Goal: Information Seeking & Learning: Learn about a topic

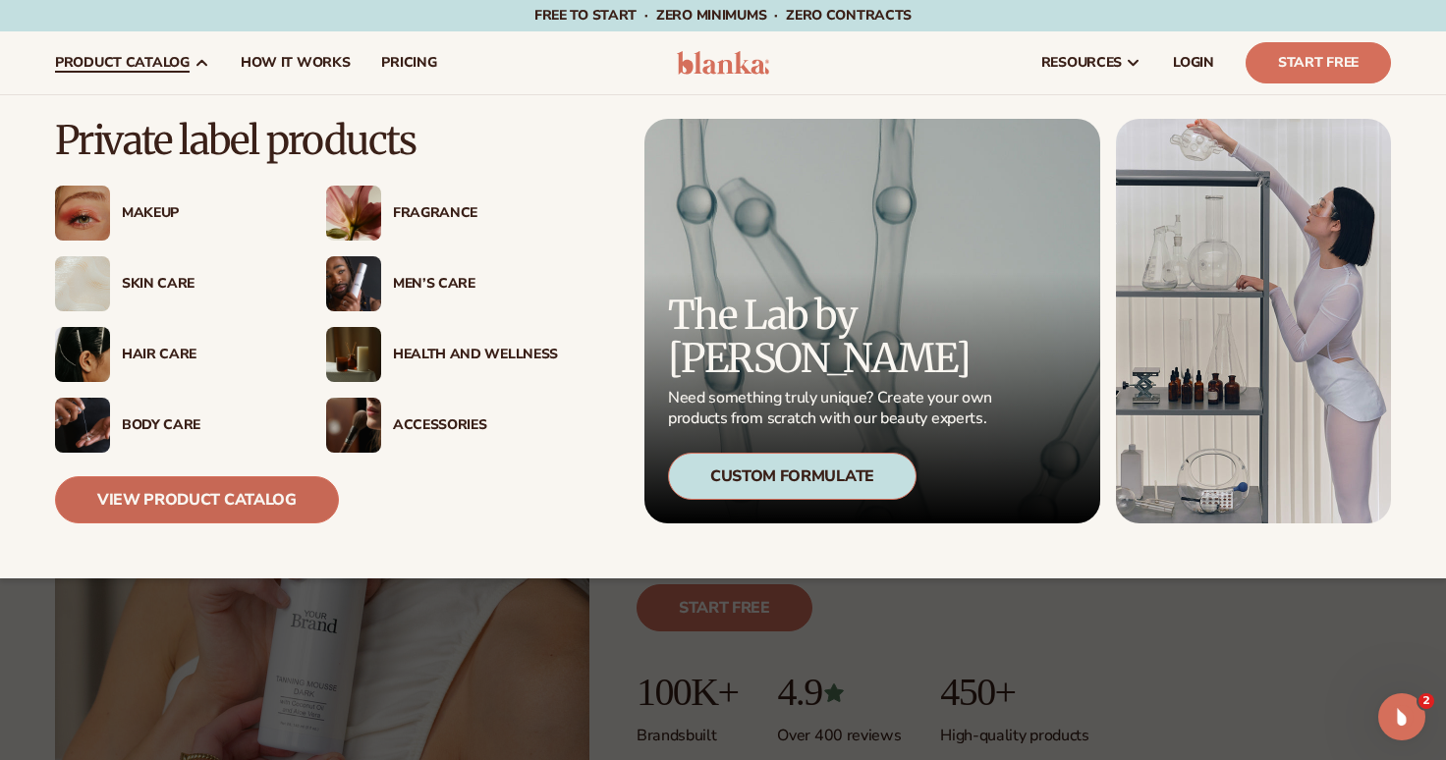
click at [219, 502] on link "View Product Catalog" at bounding box center [197, 499] width 284 height 47
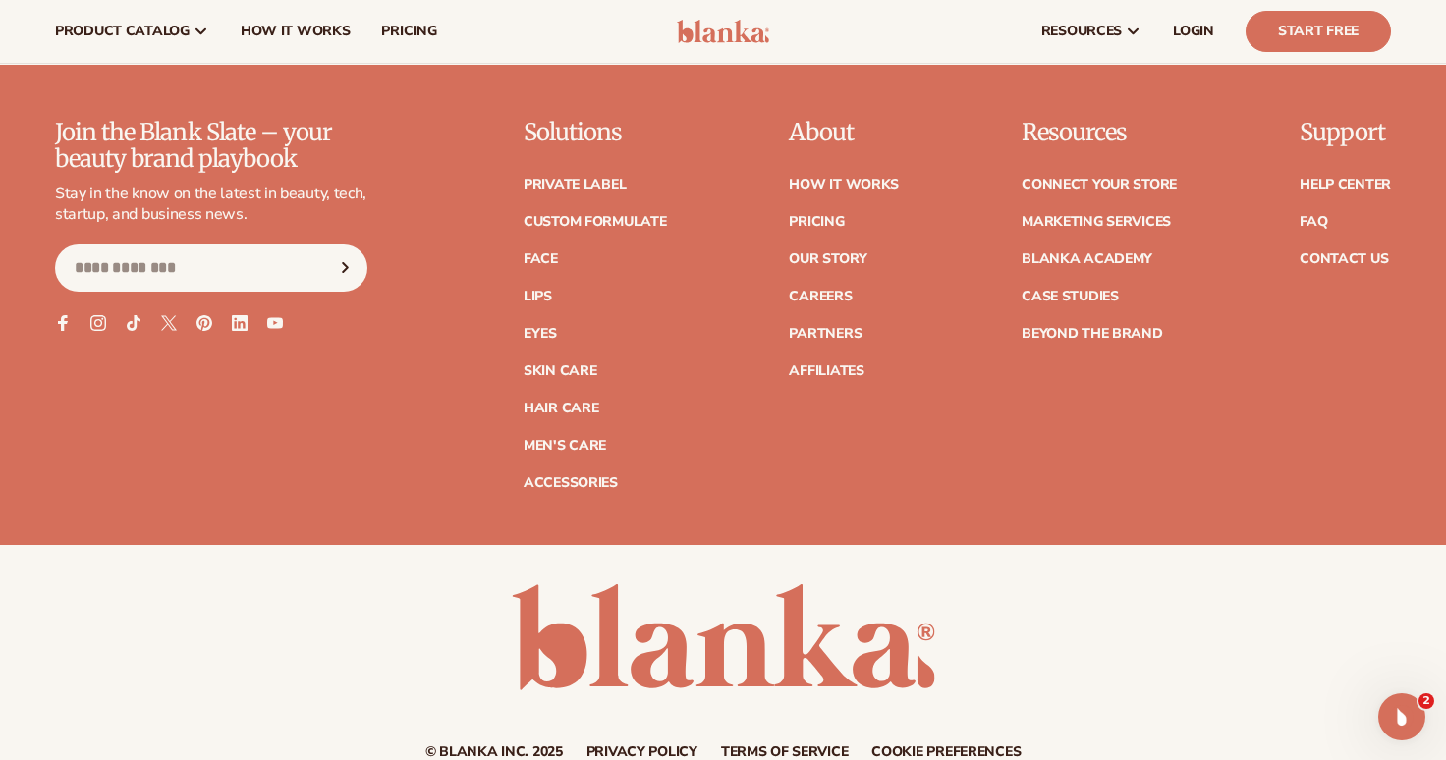
scroll to position [3492, 0]
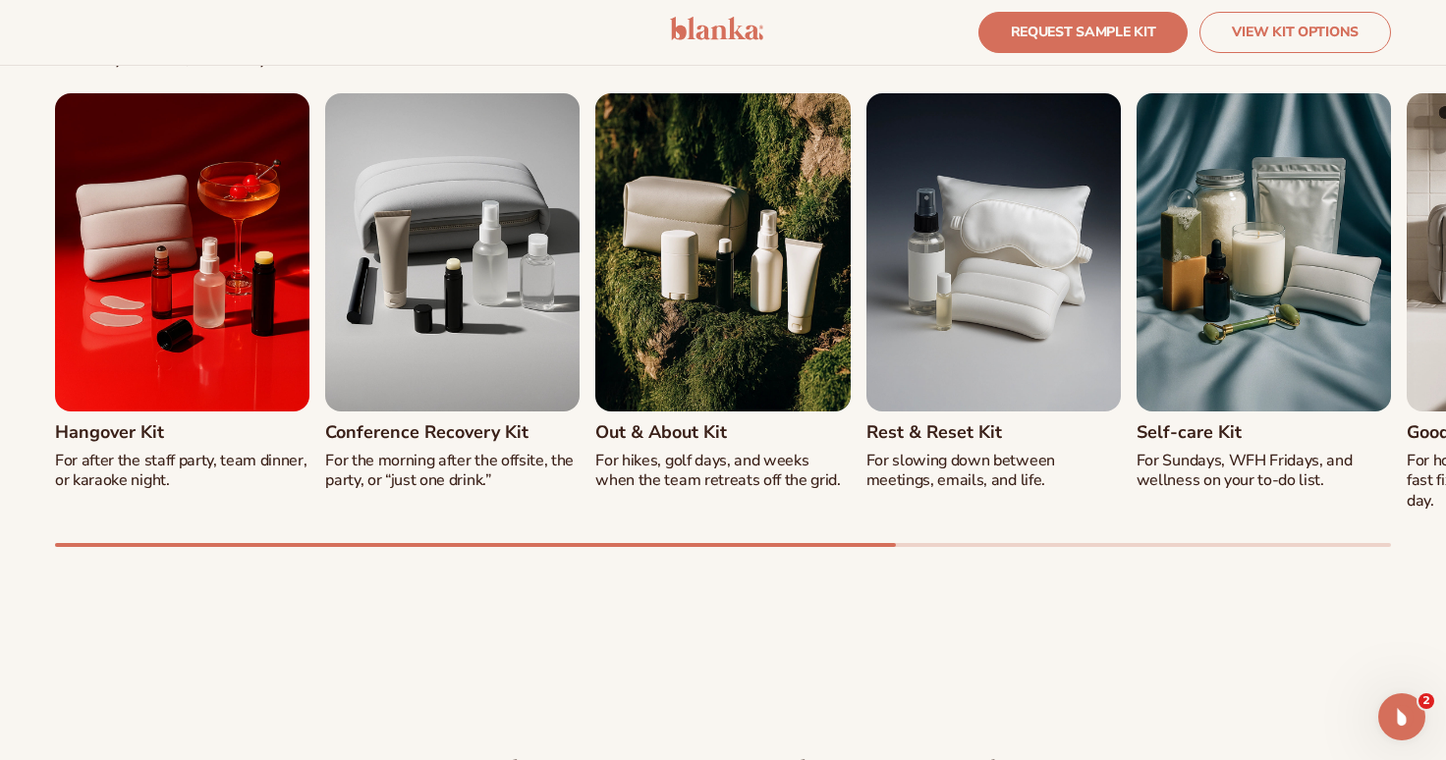
scroll to position [2053, 0]
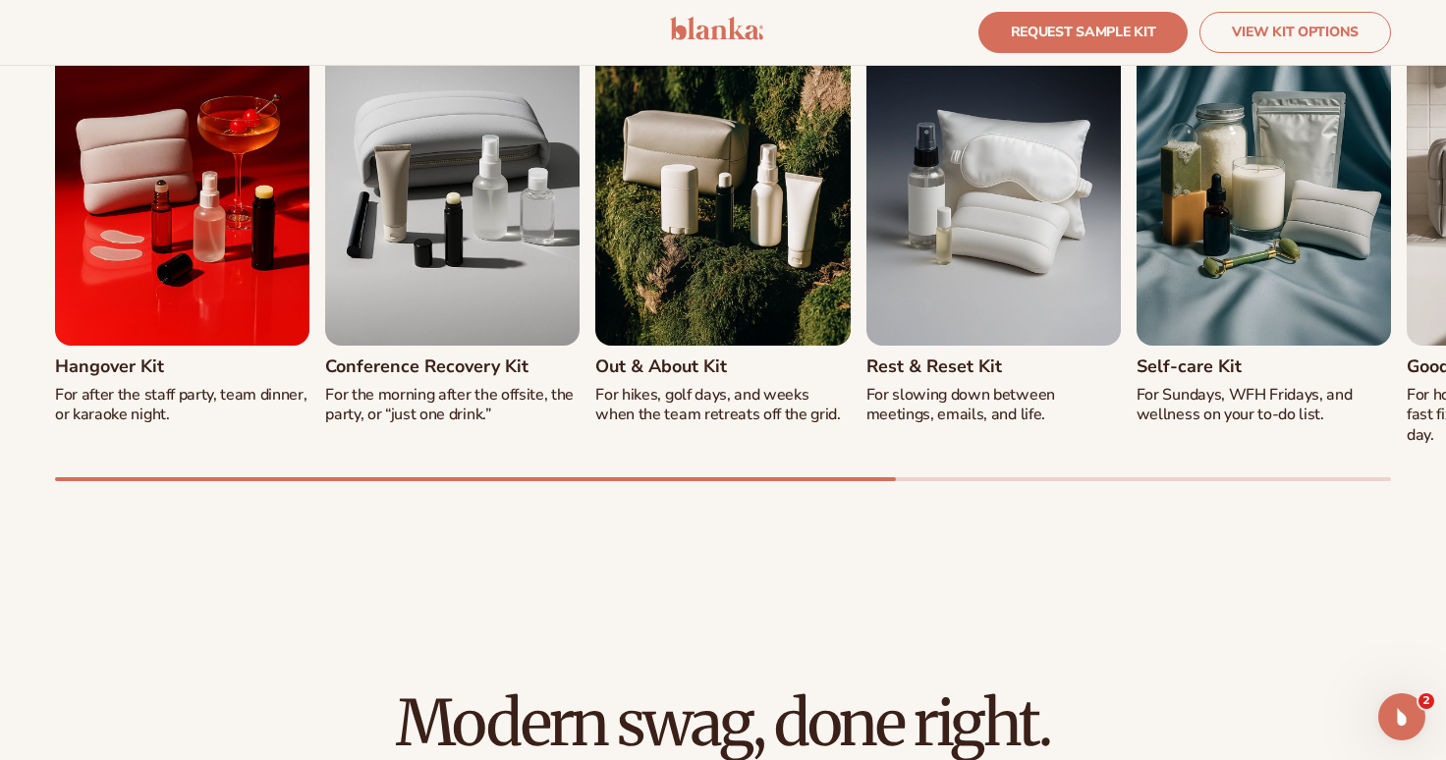
click at [650, 462] on div "Hangover Kit For after the staff party, team dinner, or karaoke night. Conferen…" at bounding box center [723, 255] width 1336 height 454
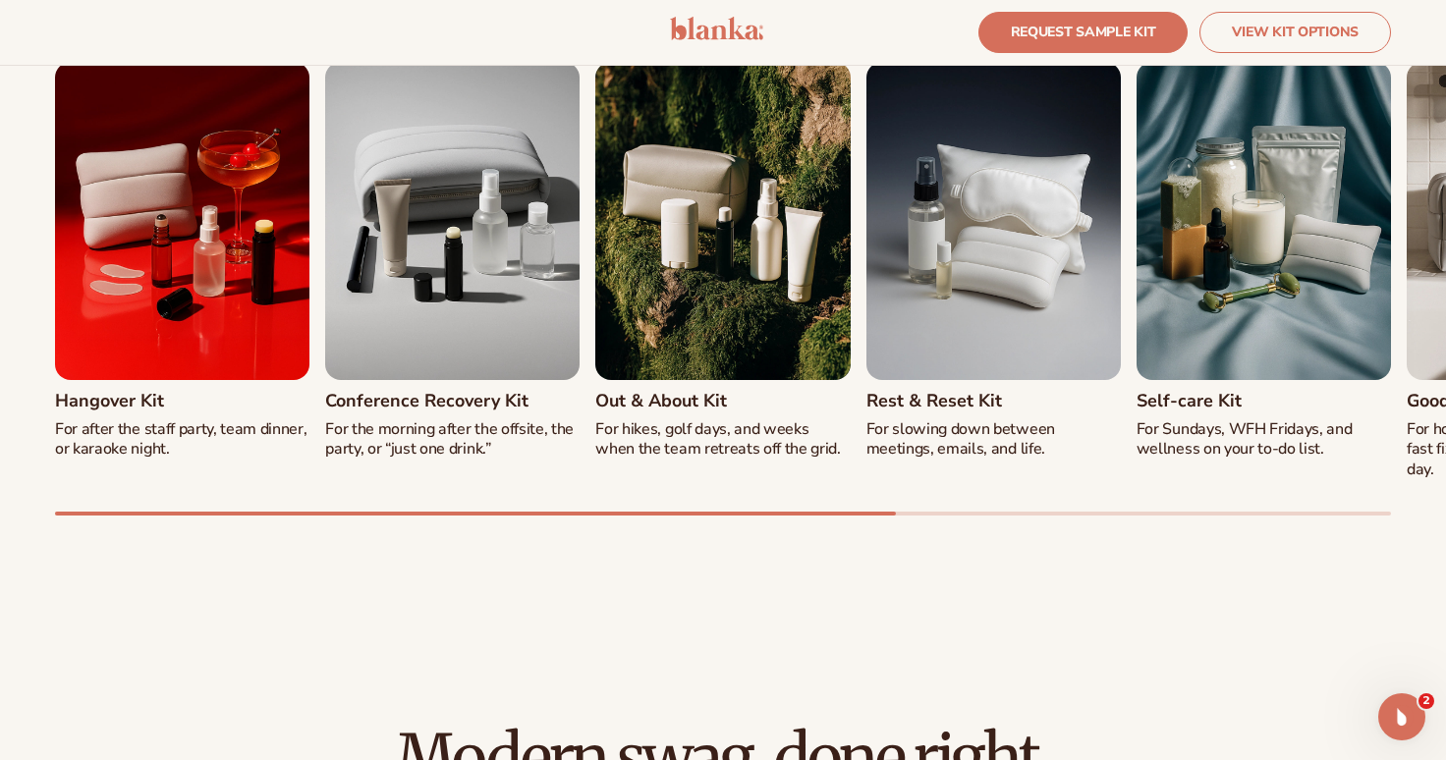
scroll to position [2027, 0]
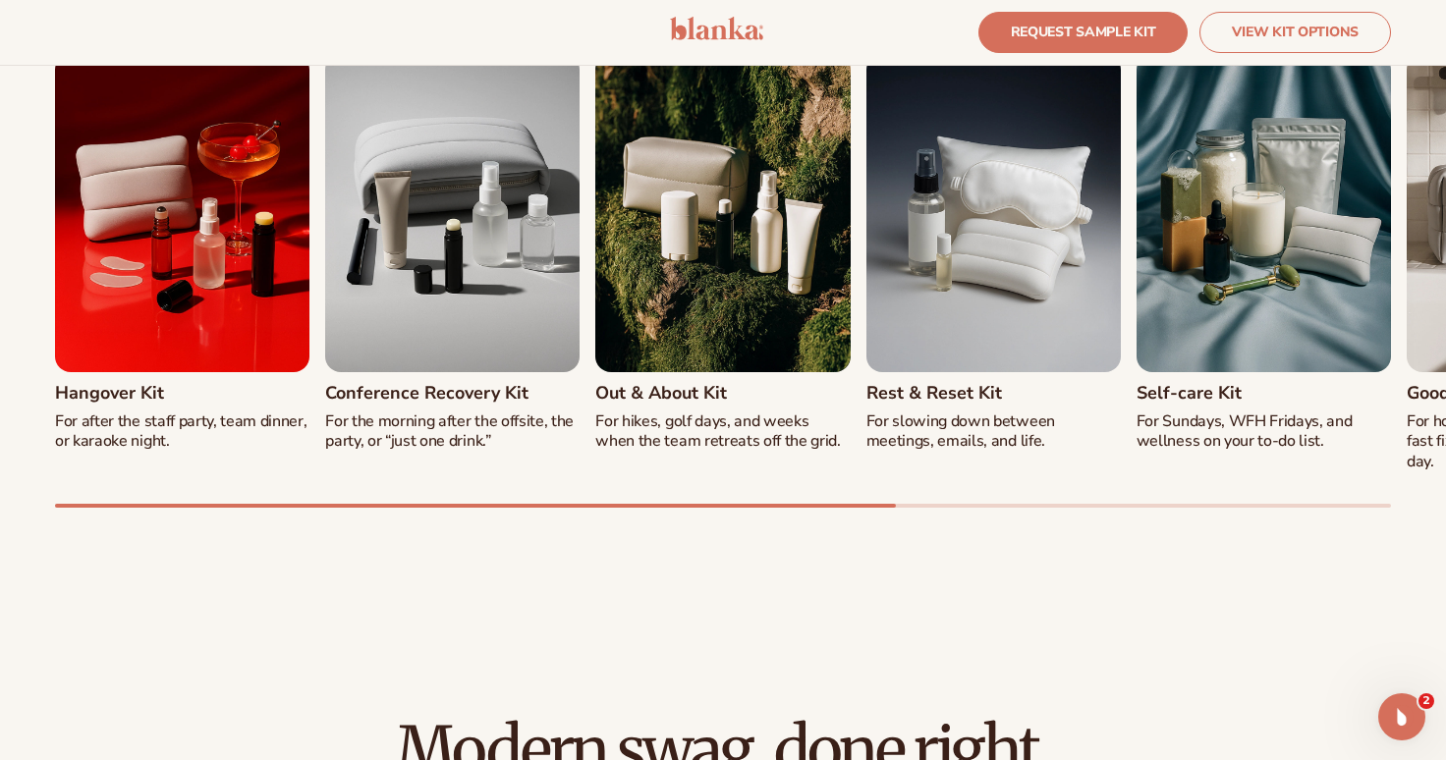
click at [491, 222] on img "2 / 8" at bounding box center [452, 213] width 254 height 318
click at [439, 401] on h3 "Conference Recovery Kit" at bounding box center [426, 394] width 203 height 20
click at [441, 425] on p "For the morning after the offsite, the party, or “just one drink.”" at bounding box center [452, 432] width 254 height 41
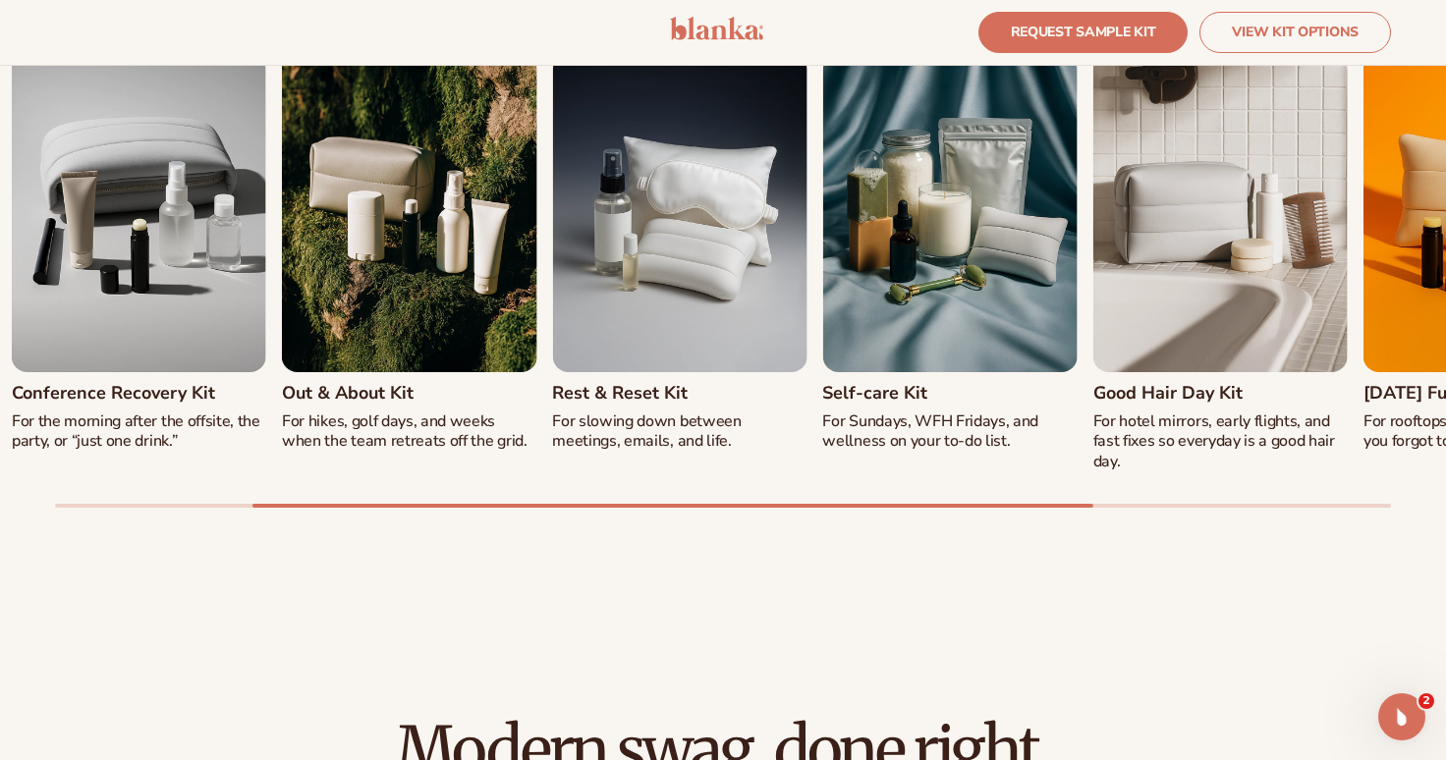
click at [1074, 480] on div "Hangover Kit For after the staff party, team dinner, or karaoke night. Conferen…" at bounding box center [723, 281] width 1336 height 454
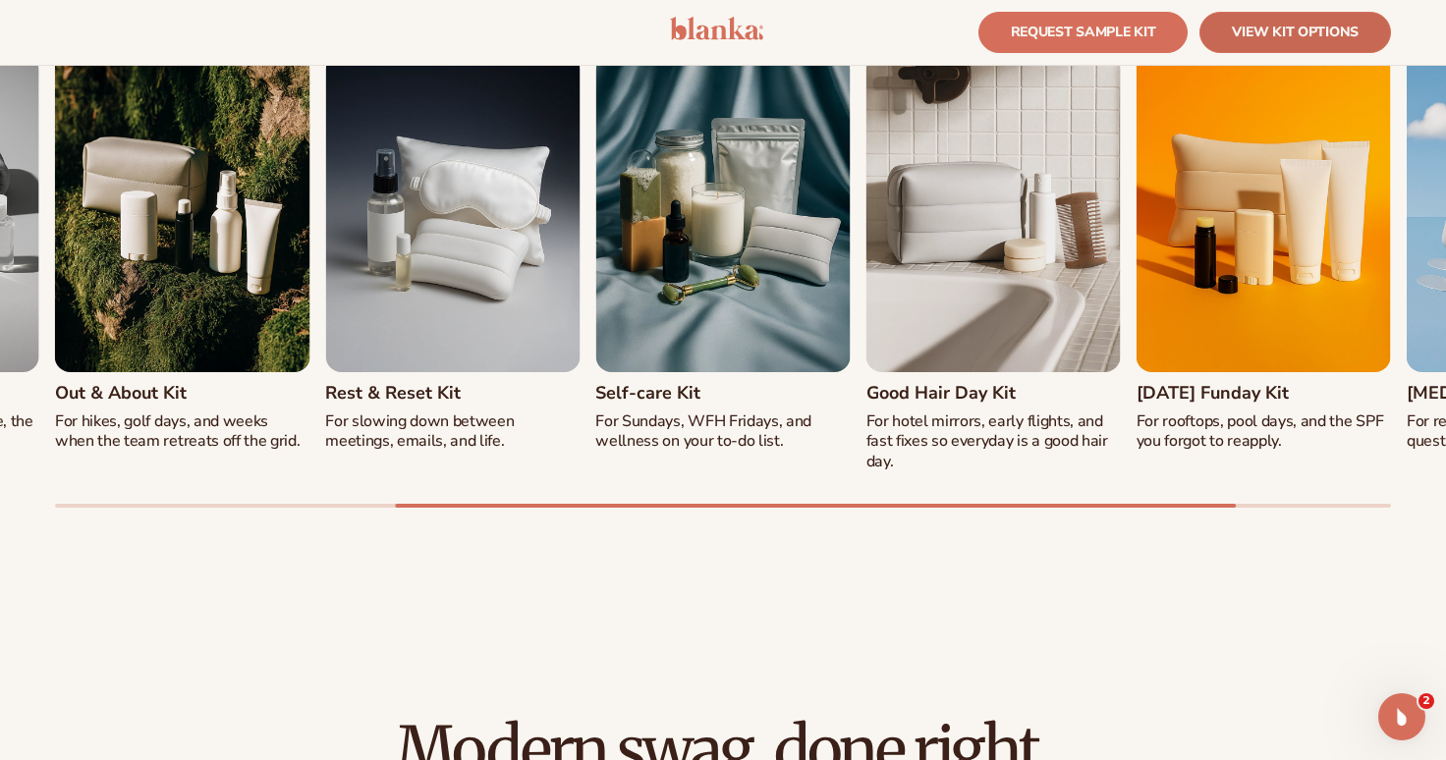
click at [1248, 47] on link "VIEW KIT OPTIONS" at bounding box center [1296, 32] width 192 height 41
